Goal: Transaction & Acquisition: Obtain resource

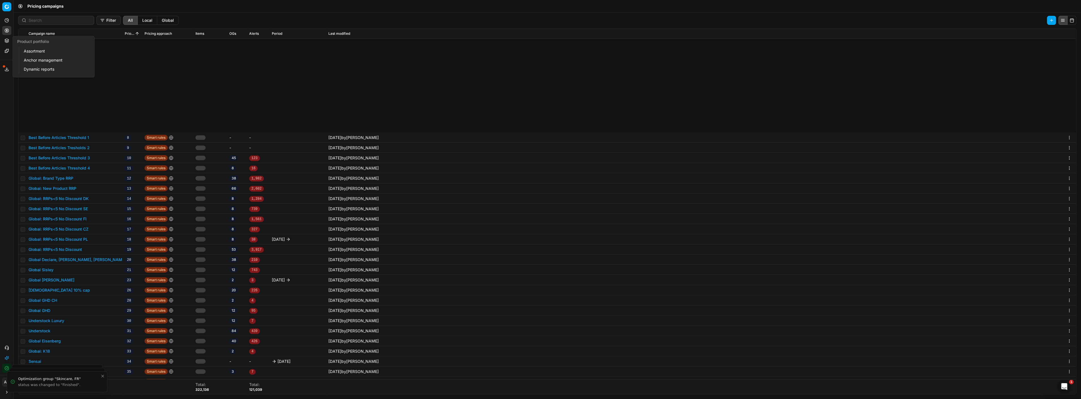
scroll to position [128, 0]
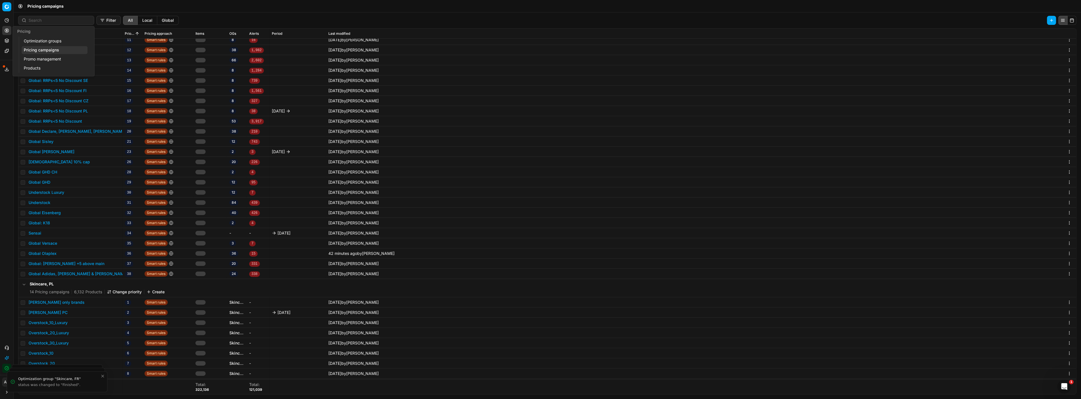
click at [32, 38] on link "Optimization groups" at bounding box center [54, 41] width 66 height 8
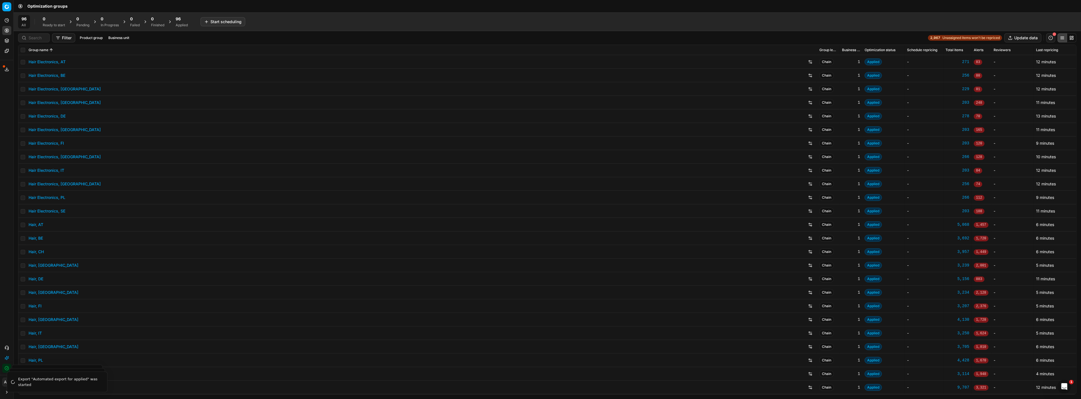
click at [185, 25] on div "Applied" at bounding box center [182, 25] width 12 height 5
click at [122, 38] on button "Business unit" at bounding box center [128, 38] width 25 height 7
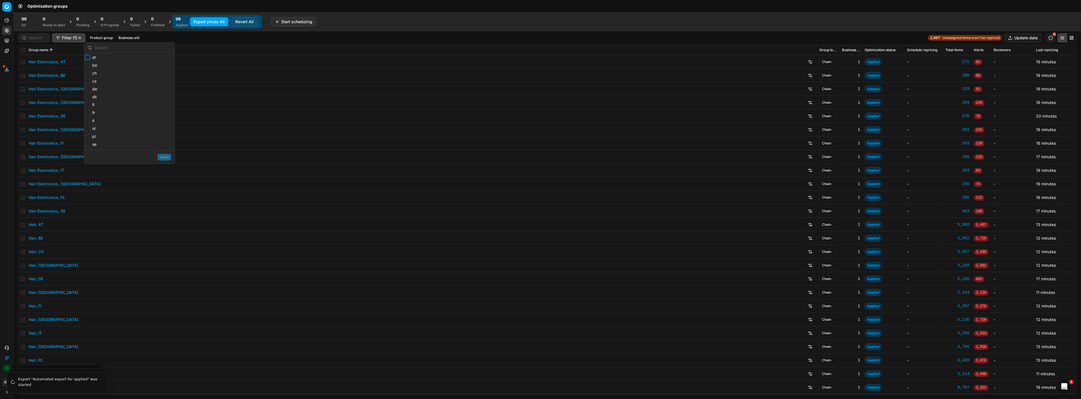
click at [89, 56] on input "at" at bounding box center [87, 57] width 5 height 5
checkbox input "true"
click at [88, 64] on input "be" at bounding box center [87, 65] width 5 height 5
checkbox input "true"
click at [86, 73] on input "ch" at bounding box center [87, 73] width 5 height 5
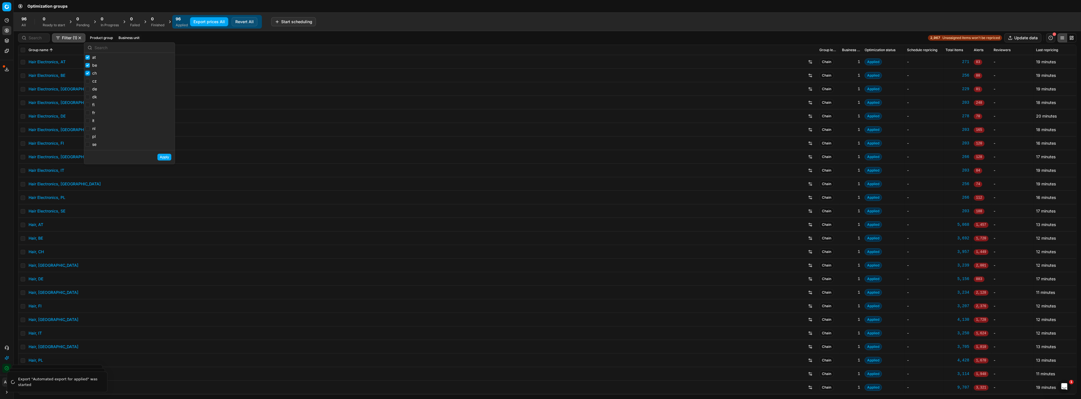
checkbox input "true"
click at [87, 89] on input "de" at bounding box center [87, 89] width 5 height 5
checkbox input "true"
click at [86, 104] on input "fi" at bounding box center [87, 105] width 5 height 5
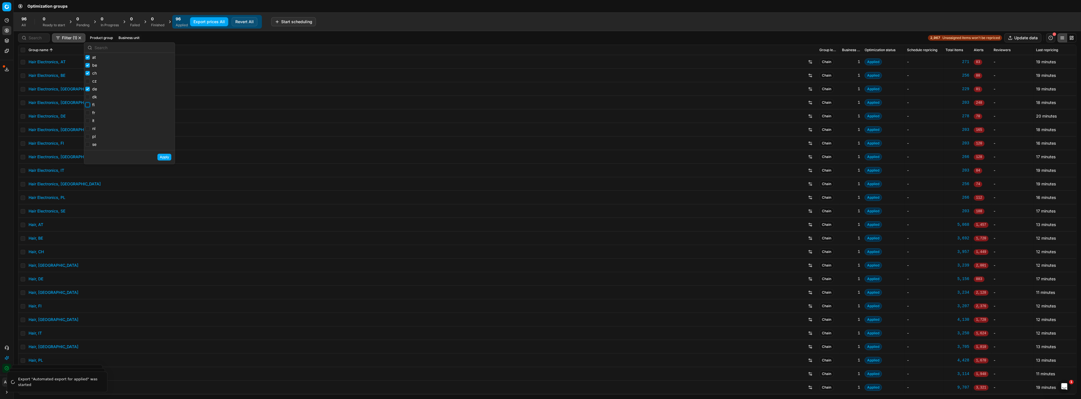
checkbox input "false"
click at [87, 115] on input "fr" at bounding box center [87, 113] width 5 height 5
checkbox input "true"
click at [89, 130] on input "nl" at bounding box center [87, 128] width 5 height 5
checkbox input "true"
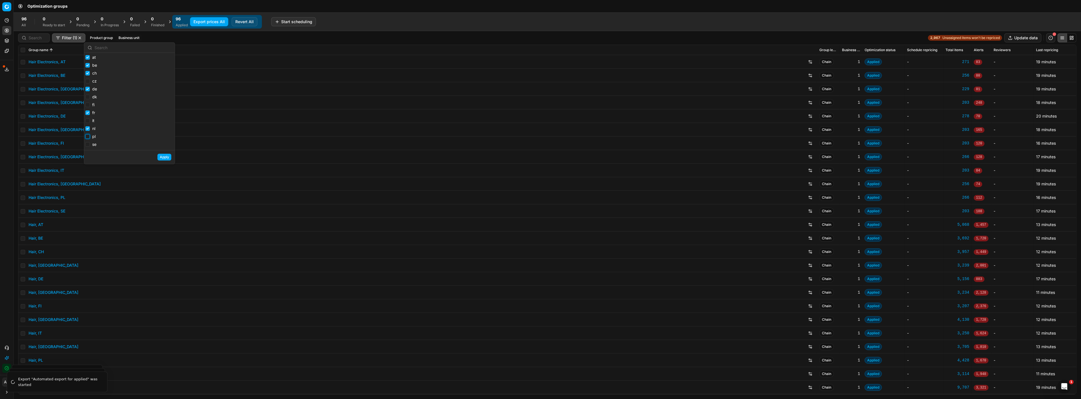
click at [89, 135] on input "pl" at bounding box center [87, 136] width 5 height 5
checkbox input "true"
click at [162, 159] on button "Apply" at bounding box center [165, 157] width 14 height 7
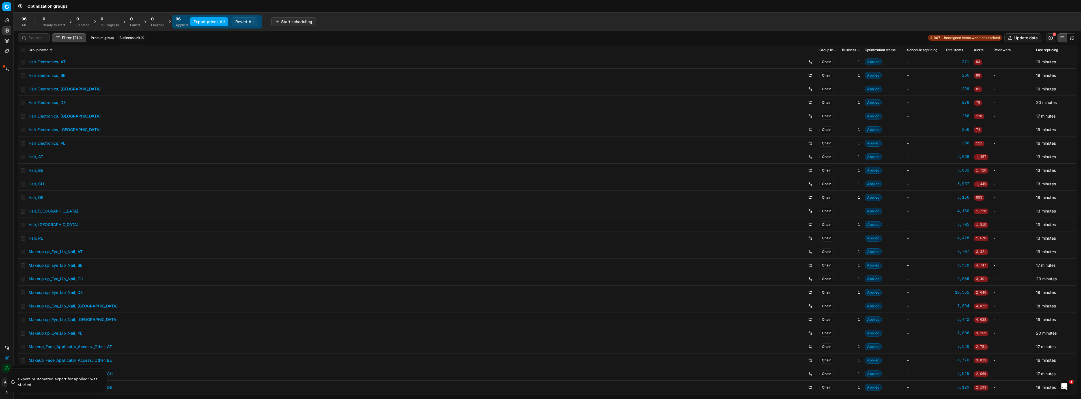
click at [119, 37] on button "Business unit" at bounding box center [132, 38] width 30 height 7
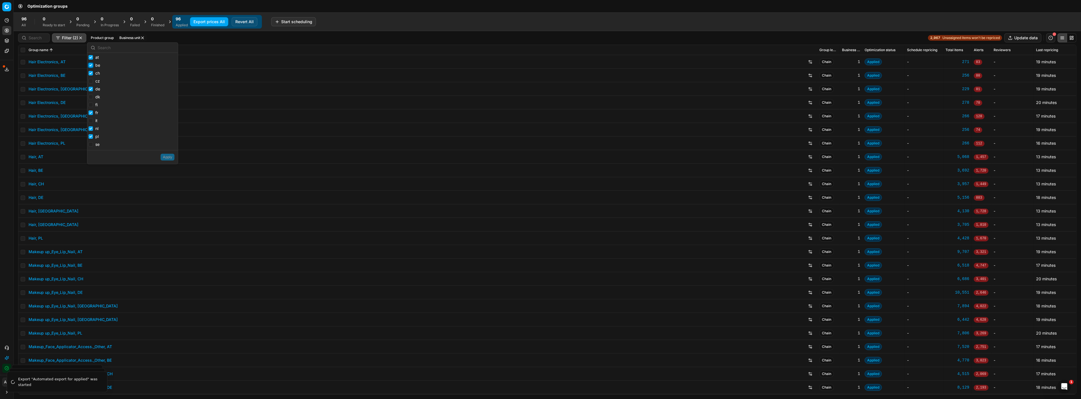
click at [91, 66] on input "be" at bounding box center [91, 65] width 5 height 5
checkbox input "false"
click at [164, 156] on button "Apply" at bounding box center [168, 157] width 14 height 7
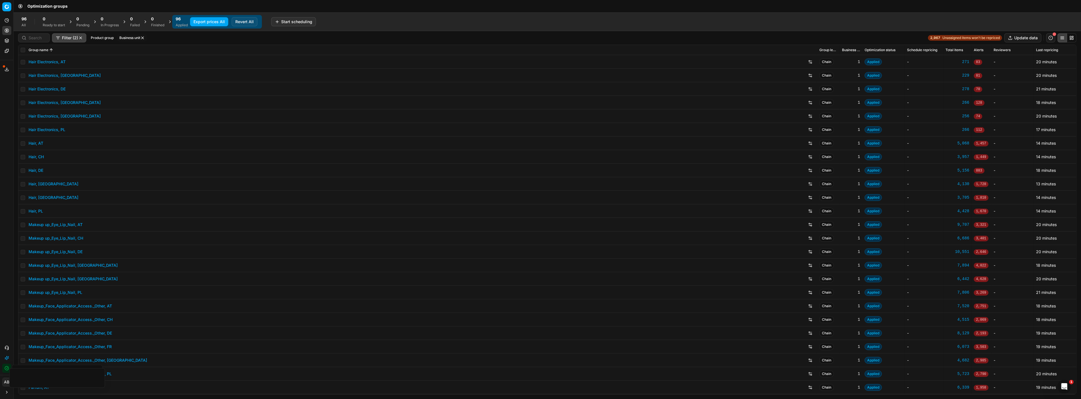
click at [25, 52] on span at bounding box center [23, 50] width 5 height 5
click at [23, 49] on input "checkbox" at bounding box center [23, 50] width 5 height 5
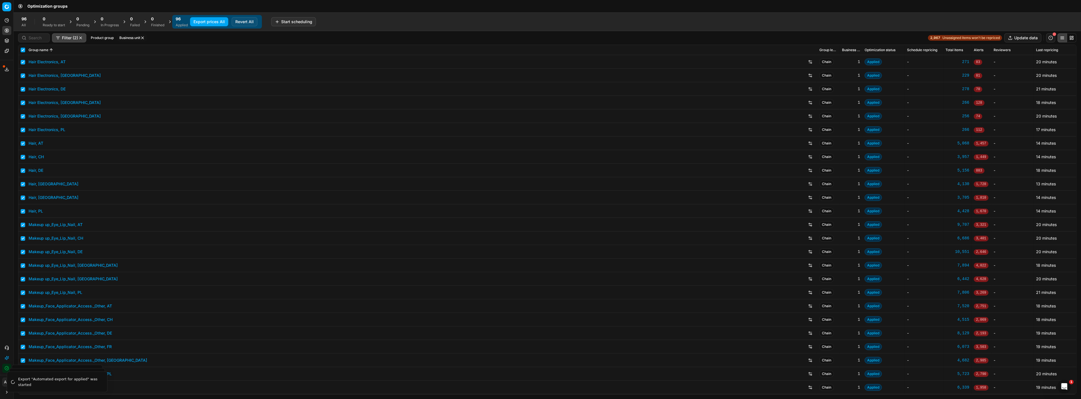
checkbox input "true"
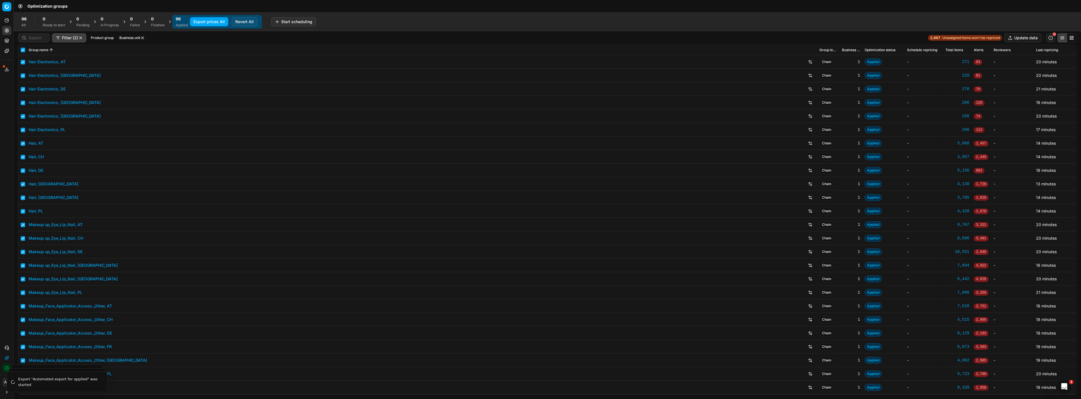
checkbox input "true"
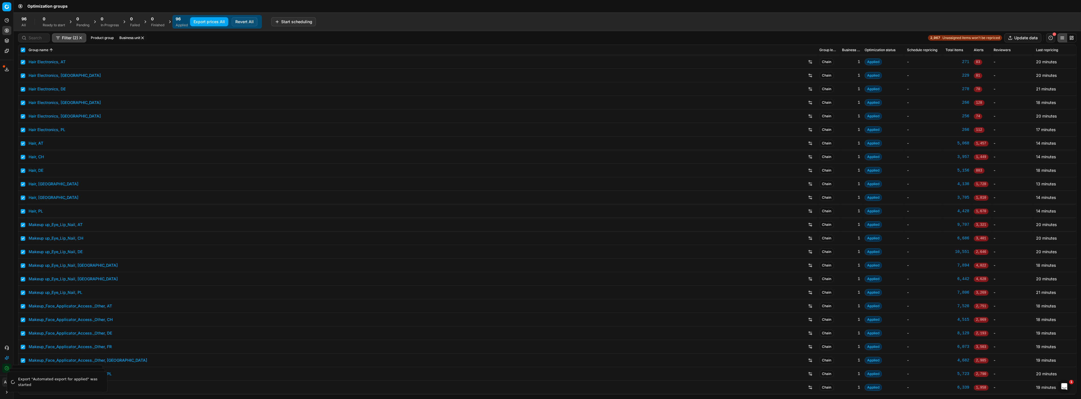
checkbox input "true"
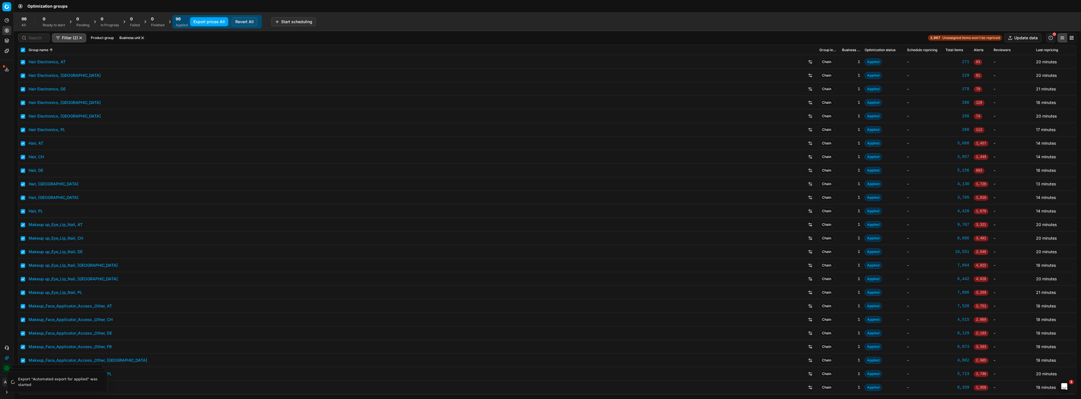
checkbox input "true"
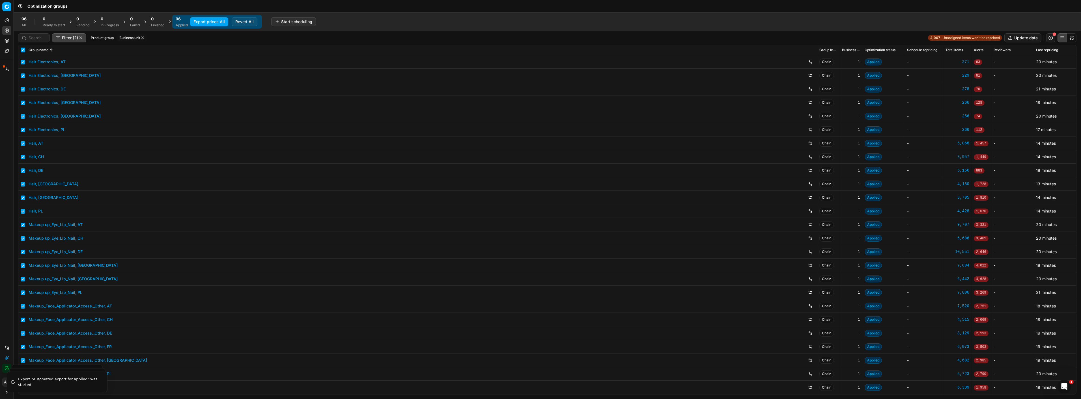
checkbox input "true"
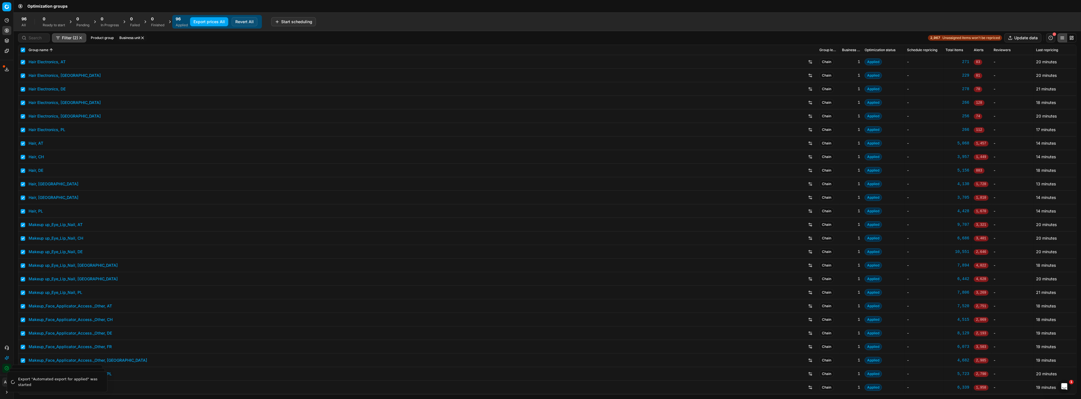
checkbox input "true"
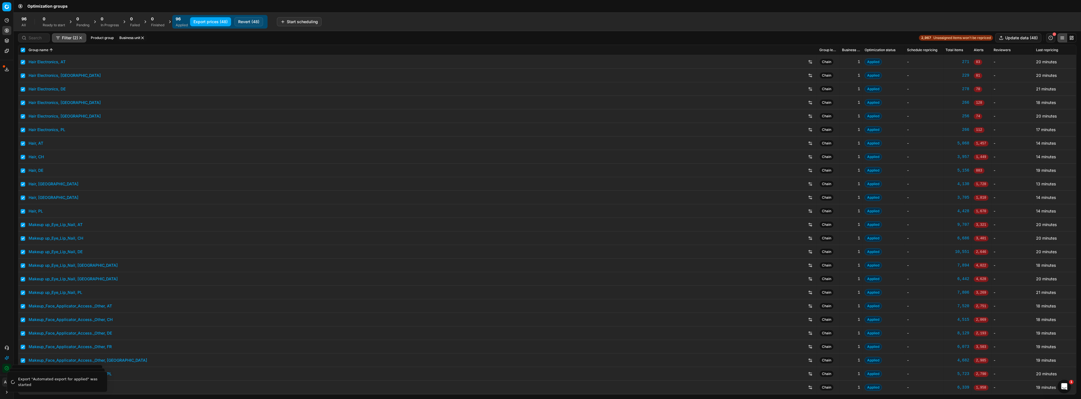
click at [207, 18] on button "Export prices (48)" at bounding box center [210, 21] width 41 height 9
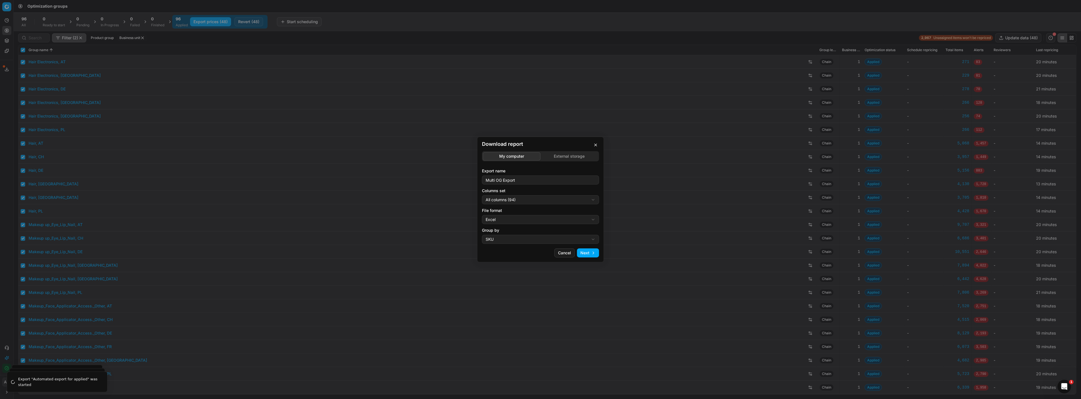
click at [533, 201] on div "Download report My computer External storage Export name Multi OG Export Column…" at bounding box center [540, 199] width 1081 height 399
select select "custom"
click at [510, 221] on div "Download report My computer External storage Export name Multi OG Export Column…" at bounding box center [540, 199] width 1081 height 399
select select "csv"
click at [591, 256] on button "Next" at bounding box center [588, 253] width 22 height 9
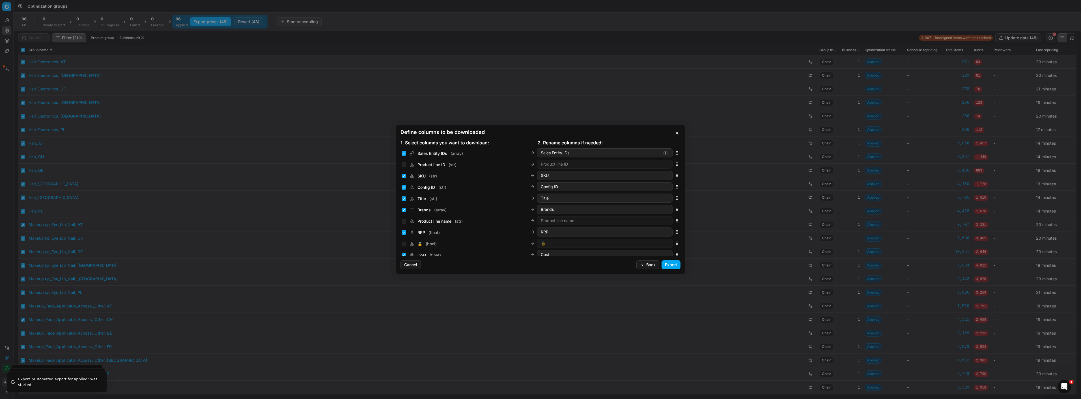
click at [497, 141] on div "1. Select columns you want to download:" at bounding box center [468, 142] width 137 height 7
drag, startPoint x: 671, startPoint y: 202, endPoint x: 656, endPoint y: 171, distance: 34.4
click at [656, 171] on div "Current promo price ( float ) Current promo price" at bounding box center [540, 167] width 280 height 11
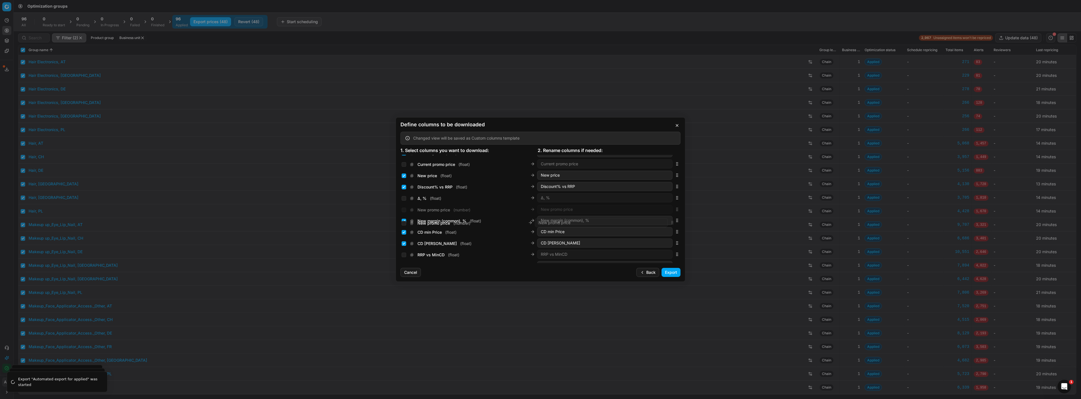
scroll to position [140, 0]
drag, startPoint x: 671, startPoint y: 208, endPoint x: 663, endPoint y: 186, distance: 23.6
click at [663, 186] on div "New promo price ( number ) New promo price" at bounding box center [540, 190] width 280 height 11
click at [403, 166] on input "Current promo price ( float )" at bounding box center [404, 168] width 5 height 5
checkbox input "true"
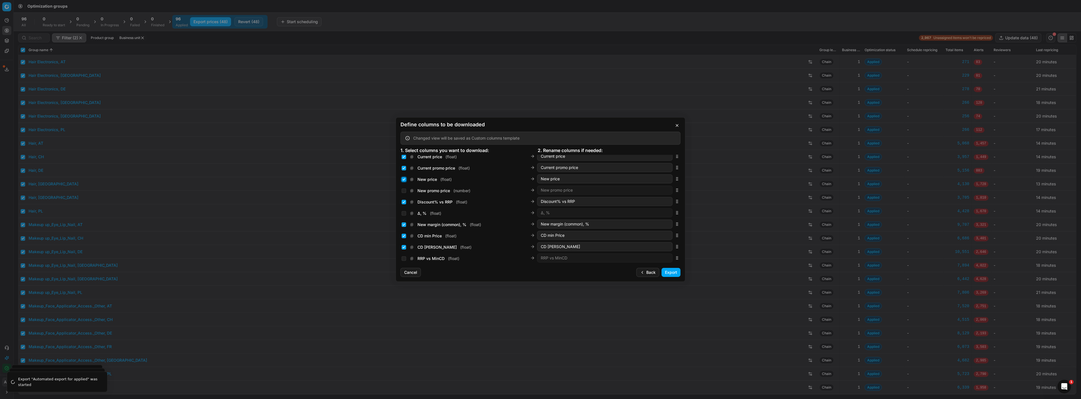
click at [405, 179] on input "New price ( float )" at bounding box center [404, 179] width 5 height 5
checkbox input "false"
click at [404, 188] on div "New promo price ( number )" at bounding box center [436, 191] width 69 height 6
click at [405, 188] on div "New promo price ( number )" at bounding box center [436, 191] width 69 height 6
click at [404, 192] on input "New promo price ( number )" at bounding box center [404, 191] width 5 height 5
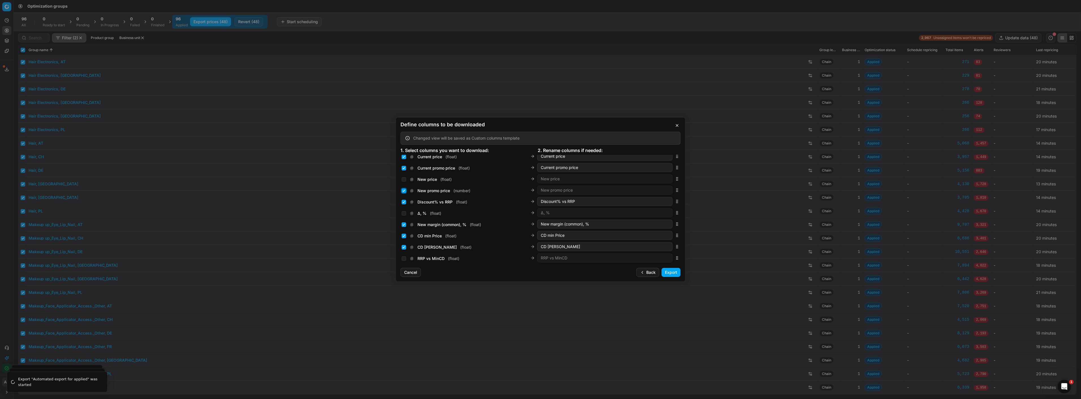
checkbox input "true"
click at [404, 167] on input "Current price ( float )" at bounding box center [404, 169] width 5 height 5
checkbox input "false"
click at [669, 273] on button "Export" at bounding box center [671, 272] width 19 height 9
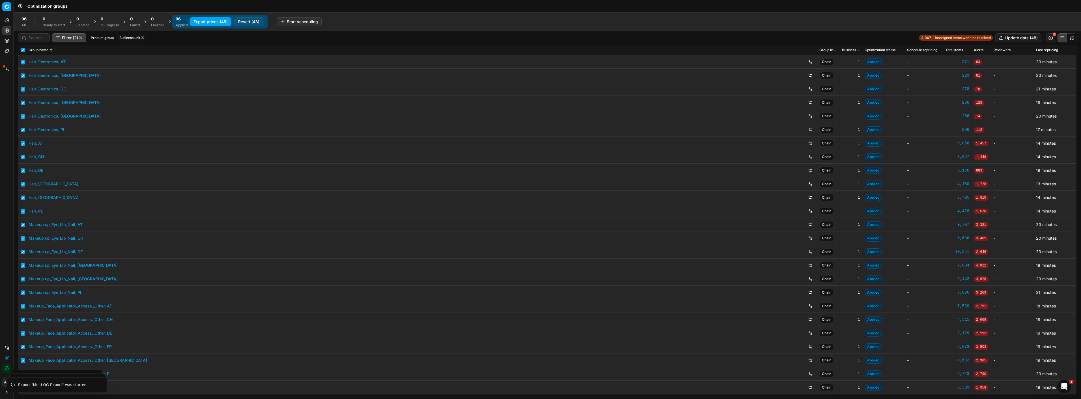
click at [8, 72] on button "Export service" at bounding box center [6, 69] width 9 height 9
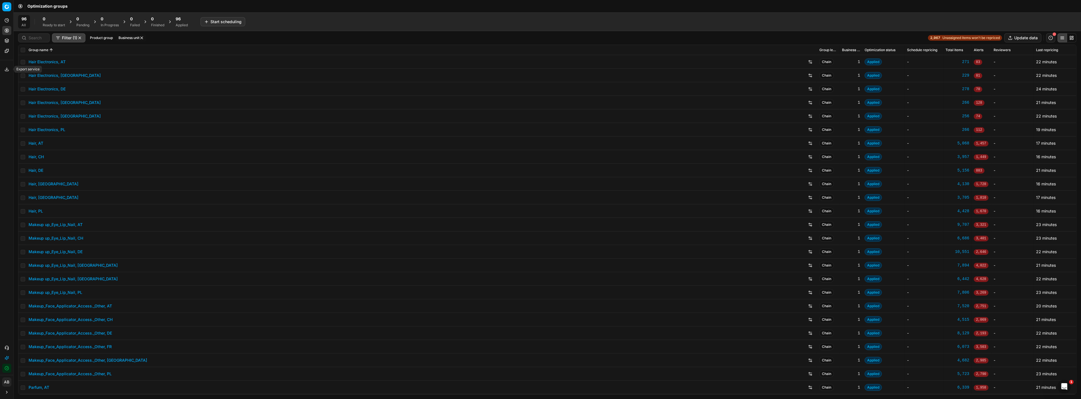
click at [7, 68] on icon at bounding box center [7, 69] width 5 height 5
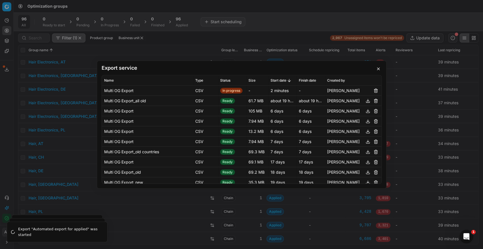
click at [376, 67] on button "button" at bounding box center [378, 68] width 7 height 7
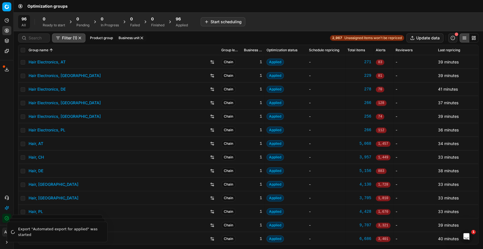
click at [5, 242] on icon at bounding box center [7, 242] width 5 height 5
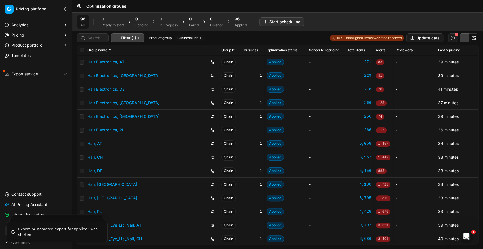
click at [20, 155] on div "Analytics Pricing Product portfolio Templates Export service 23 Contact support…" at bounding box center [36, 119] width 72 height 203
click at [49, 69] on li "Export service 23" at bounding box center [36, 73] width 68 height 9
click at [47, 75] on button "Export service" at bounding box center [36, 73] width 68 height 9
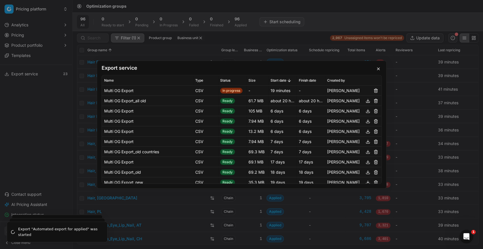
click at [38, 125] on div "Export service Name Type Status Size Start date Finish date Created by Multi OG…" at bounding box center [241, 124] width 483 height 249
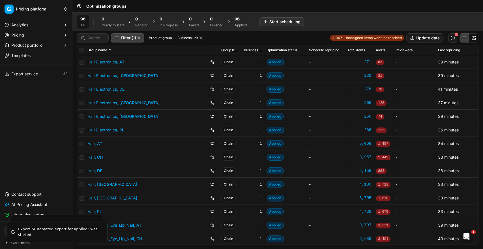
click at [5, 240] on icon at bounding box center [7, 242] width 5 height 5
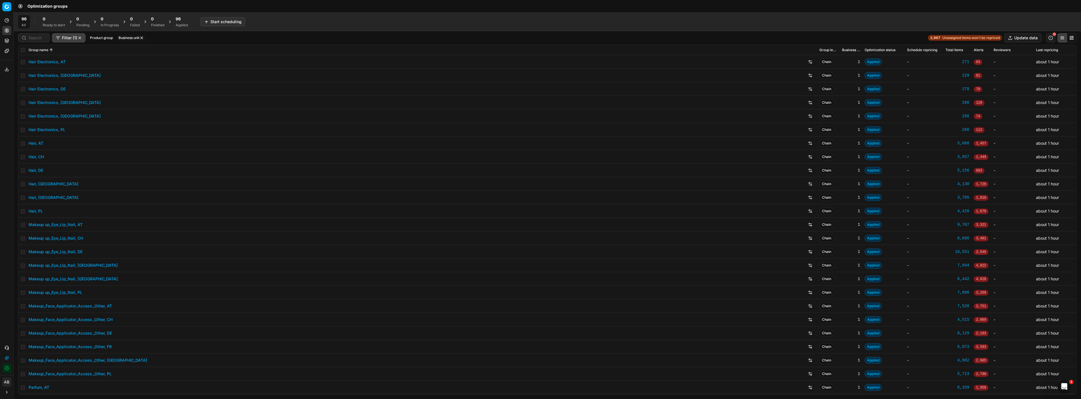
click at [4, 70] on button "Export service" at bounding box center [6, 69] width 9 height 9
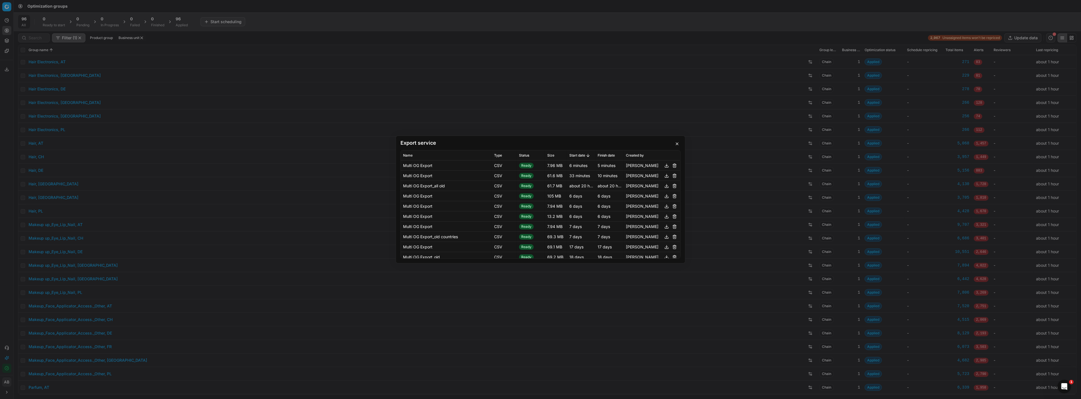
click at [663, 166] on button "button" at bounding box center [666, 165] width 7 height 7
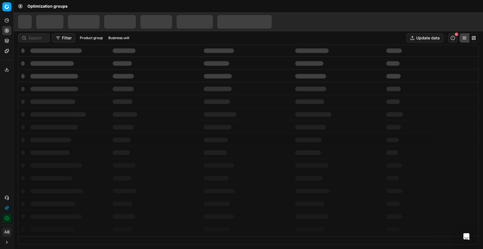
click at [8, 244] on icon at bounding box center [7, 242] width 5 height 5
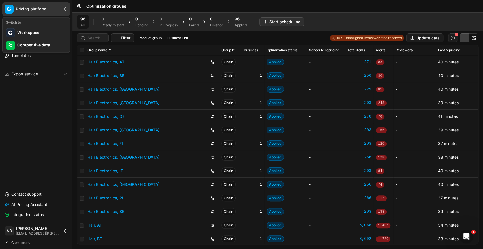
click at [64, 10] on html "Pricing platform Analytics Pricing Product portfolio Templates Export service 2…" at bounding box center [241, 124] width 483 height 249
click at [41, 48] on div "Competitive data" at bounding box center [36, 45] width 65 height 12
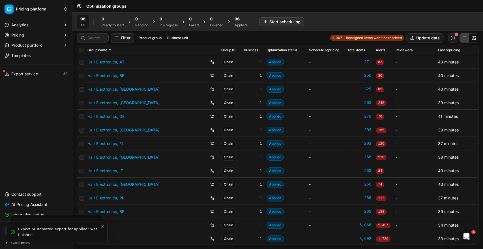
click at [52, 72] on button "Export service" at bounding box center [36, 73] width 68 height 9
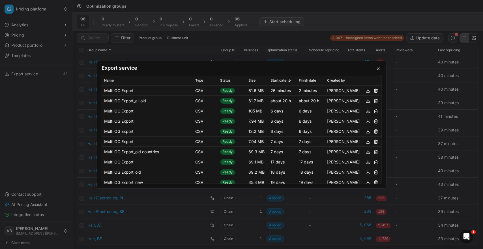
click at [364, 91] on button "button" at bounding box center [367, 90] width 7 height 7
click at [31, 107] on div "Export service Name Type Status Size Start date Finish date Created by Multi OG…" at bounding box center [241, 124] width 483 height 249
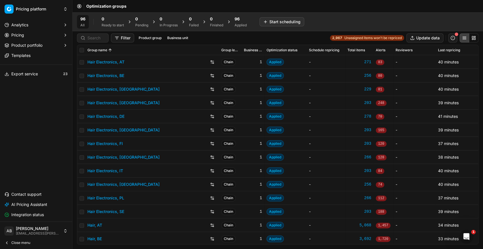
click at [236, 25] on div "Applied" at bounding box center [240, 25] width 12 height 5
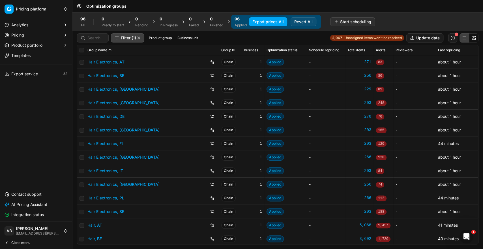
click at [134, 39] on button "Filter (1)" at bounding box center [127, 37] width 33 height 9
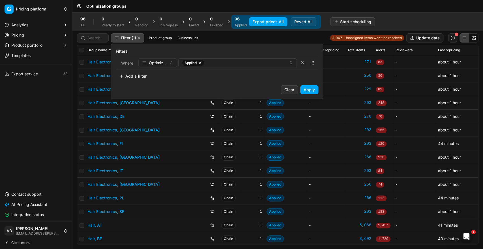
click at [168, 39] on html "Pricing platform Analytics Pricing Product portfolio Templates Export service 2…" at bounding box center [241, 124] width 483 height 249
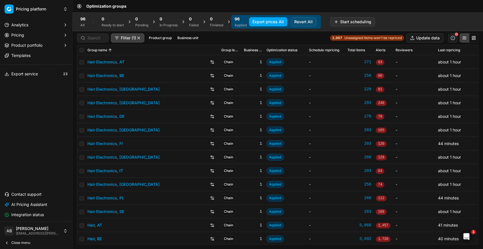
click at [201, 36] on div "Filter (1) Product group Business unit 2,967 Unassigned items won't be repriced…" at bounding box center [277, 37] width 401 height 9
click at [195, 37] on button "Business unit" at bounding box center [187, 38] width 25 height 7
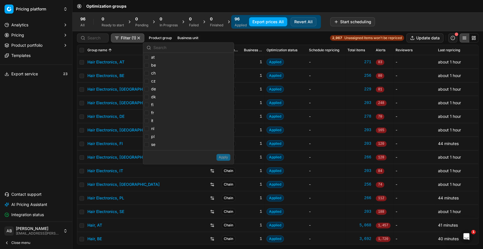
click at [149, 66] on label "be" at bounding box center [150, 65] width 12 height 6
click at [149, 66] on input "be" at bounding box center [146, 65] width 5 height 5
checkbox input "true"
click at [224, 159] on button "Apply" at bounding box center [223, 157] width 14 height 7
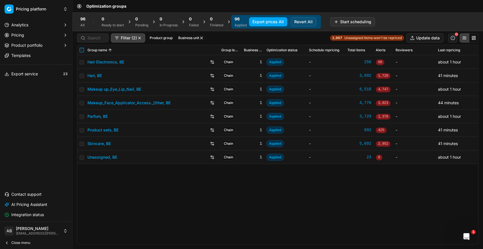
click at [81, 50] on input "checkbox" at bounding box center [81, 50] width 5 height 5
checkbox input "true"
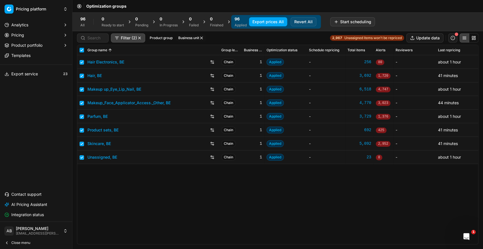
checkbox input "true"
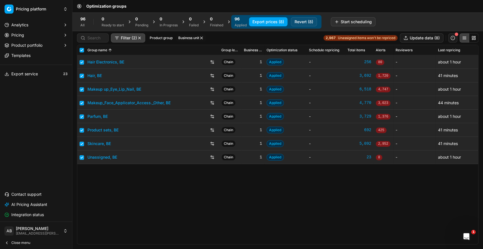
click at [272, 22] on button "Export prices (8)" at bounding box center [268, 21] width 38 height 9
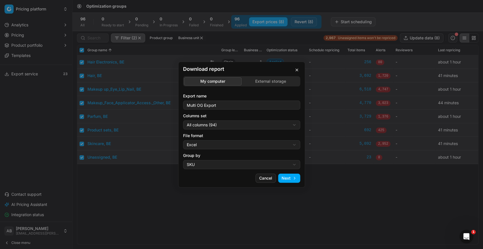
click at [222, 124] on div "Download report My computer External storage Export name Multi OG Export Column…" at bounding box center [241, 124] width 483 height 249
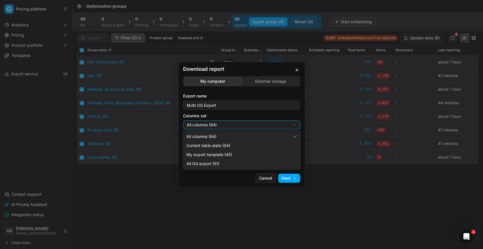
select select "custom"
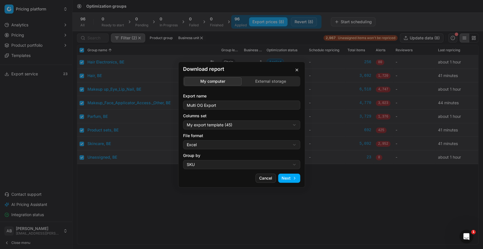
click at [210, 146] on div "Download report My computer External storage Export name Multi OG Export Column…" at bounding box center [241, 124] width 483 height 249
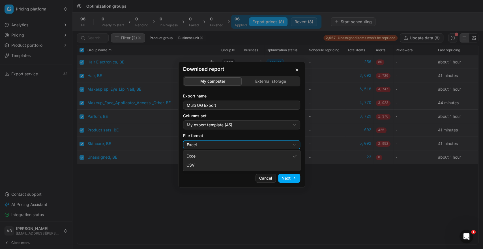
select select "csv"
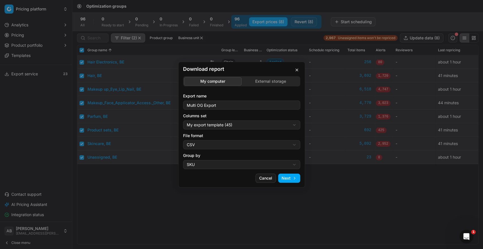
click at [206, 166] on div "Download report My computer External storage Export name Multi OG Export Column…" at bounding box center [241, 124] width 483 height 249
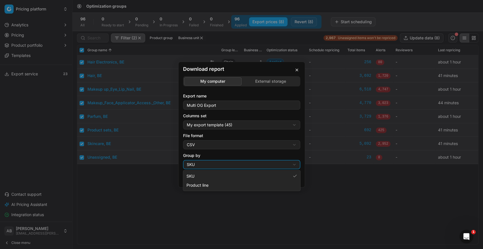
click at [191, 204] on div "Download report My computer External storage Export name Multi OG Export Column…" at bounding box center [241, 124] width 483 height 249
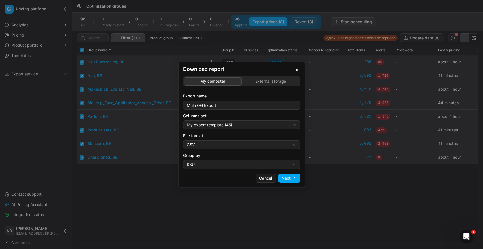
click at [285, 178] on button "Next" at bounding box center [289, 177] width 22 height 9
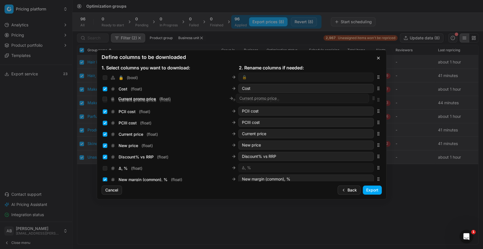
scroll to position [91, 0]
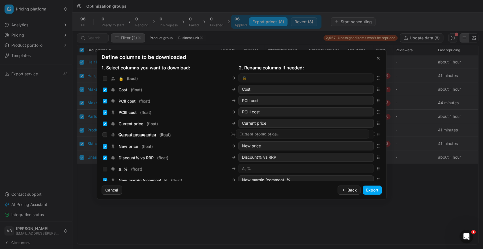
drag, startPoint x: 373, startPoint y: 126, endPoint x: 353, endPoint y: 134, distance: 21.4
click at [353, 134] on div "Current promo price ( float ) Current promo price" at bounding box center [242, 134] width 280 height 11
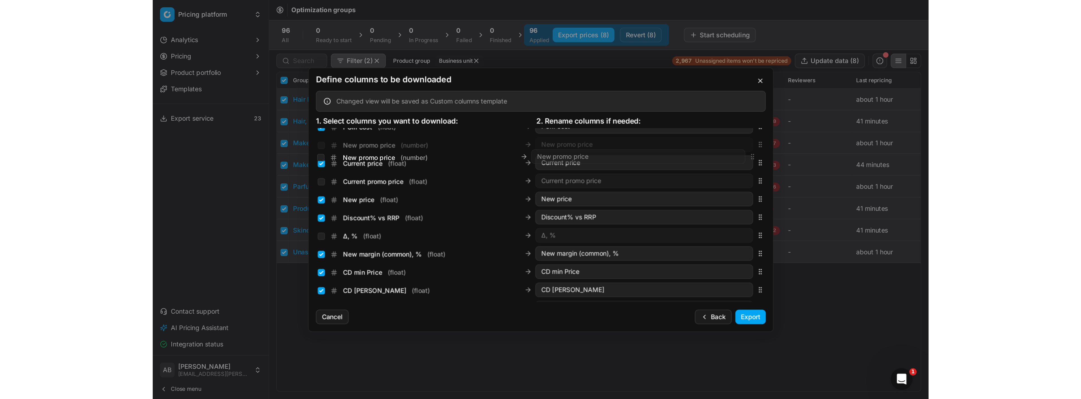
scroll to position [125, 0]
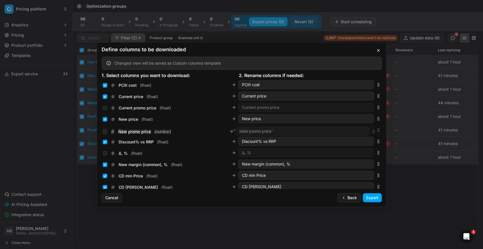
drag, startPoint x: 374, startPoint y: 133, endPoint x: 340, endPoint y: 130, distance: 33.7
click at [340, 130] on div "New promo price ( number ) New promo price" at bounding box center [242, 129] width 280 height 11
click at [104, 130] on input "New promo price ( number )" at bounding box center [105, 130] width 5 height 5
checkbox input "true"
click at [104, 119] on input "New price ( float )" at bounding box center [105, 119] width 5 height 5
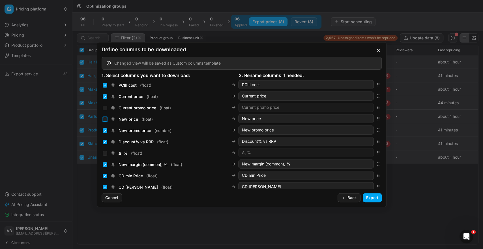
checkbox input "false"
click at [104, 106] on input "Current promo price ( float )" at bounding box center [105, 107] width 5 height 5
checkbox input "true"
click at [105, 92] on div "Current price ( float )" at bounding box center [170, 95] width 135 height 8
click at [103, 99] on div "Current price ( float ) Current price" at bounding box center [238, 95] width 271 height 9
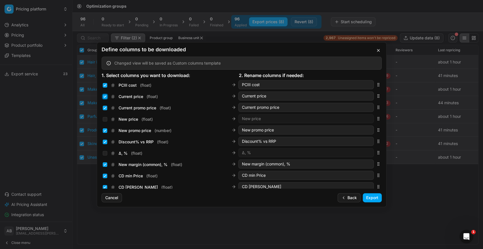
click at [105, 96] on input "Current price ( float )" at bounding box center [105, 96] width 5 height 5
checkbox input "false"
click at [375, 202] on div "Define columns to be downloaded Changed view will be saved as Custom columns te…" at bounding box center [242, 124] width 290 height 165
click at [375, 199] on button "Export" at bounding box center [372, 197] width 19 height 9
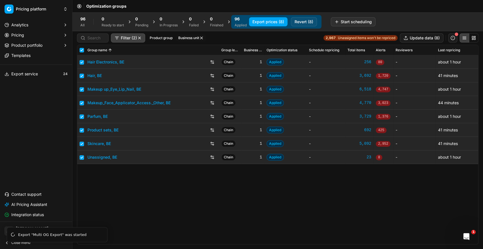
click at [223, 240] on div "Hair Electronics, BE Chain 1 Applied - 256 80 - about 1 hour Hair, BE Chain 1 A…" at bounding box center [277, 149] width 401 height 189
drag, startPoint x: 273, startPoint y: 195, endPoint x: 268, endPoint y: 194, distance: 4.9
click at [273, 195] on div "Hair Electronics, BE Chain 1 Applied - 256 80 - about 1 hour Hair, BE Chain 1 A…" at bounding box center [277, 149] width 401 height 189
